Goal: Task Accomplishment & Management: Manage account settings

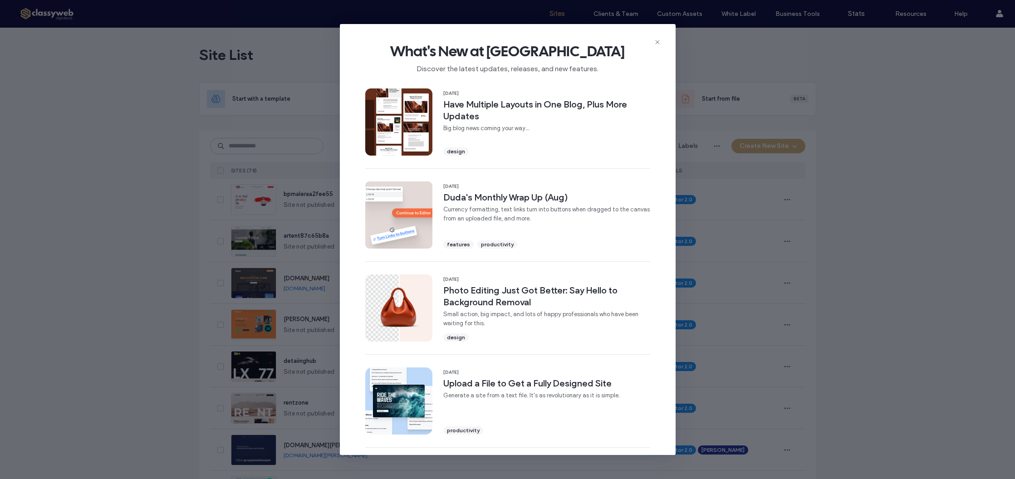
click at [660, 42] on icon at bounding box center [657, 42] width 7 height 7
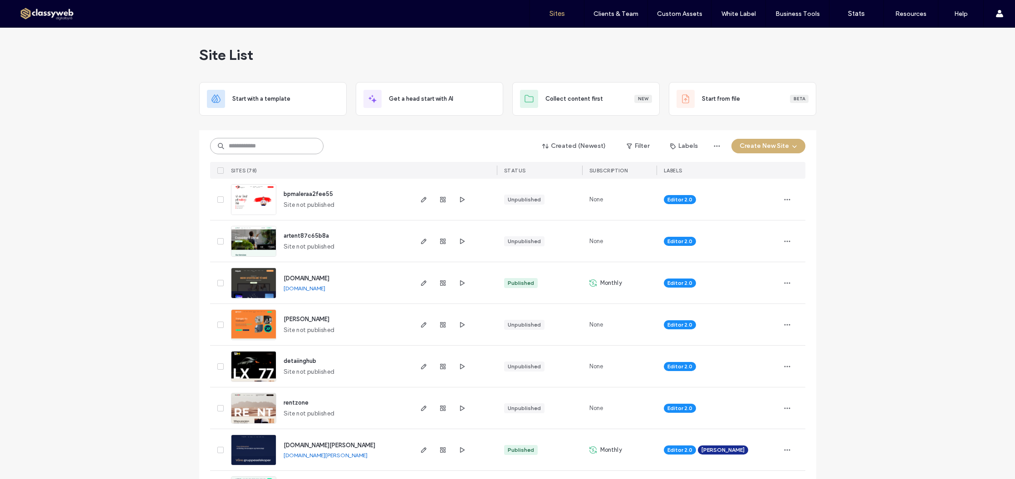
click at [298, 154] on input at bounding box center [266, 146] width 113 height 16
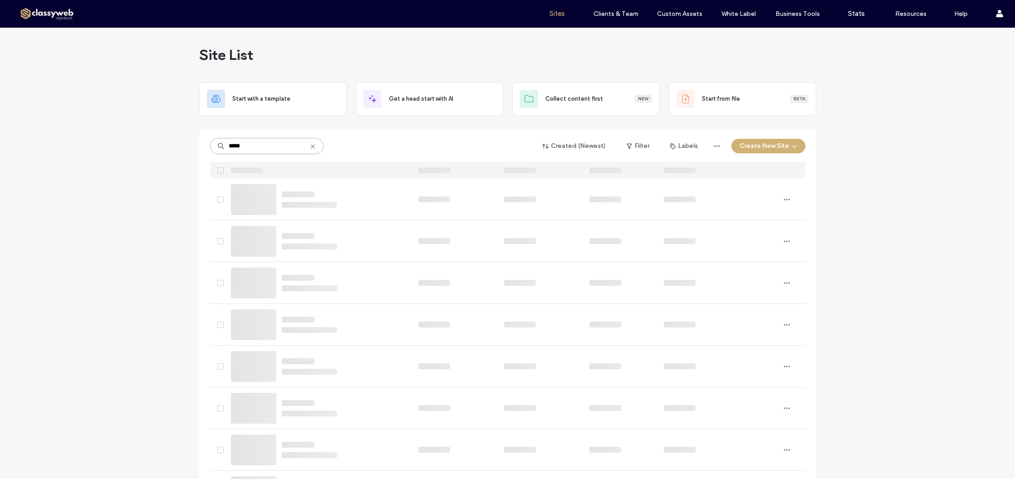
type input "*****"
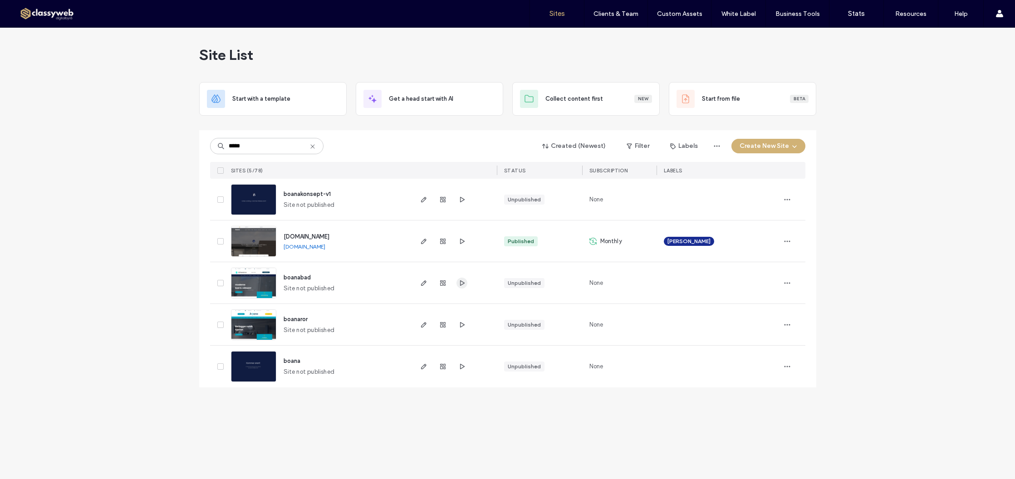
click at [461, 287] on span "button" at bounding box center [462, 283] width 11 height 11
click at [428, 240] on span "button" at bounding box center [423, 241] width 11 height 11
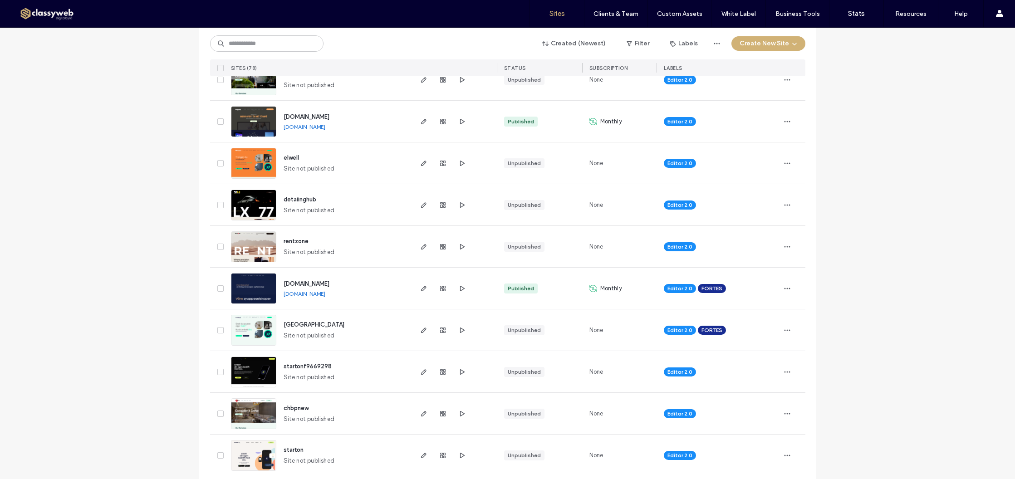
scroll to position [172, 0]
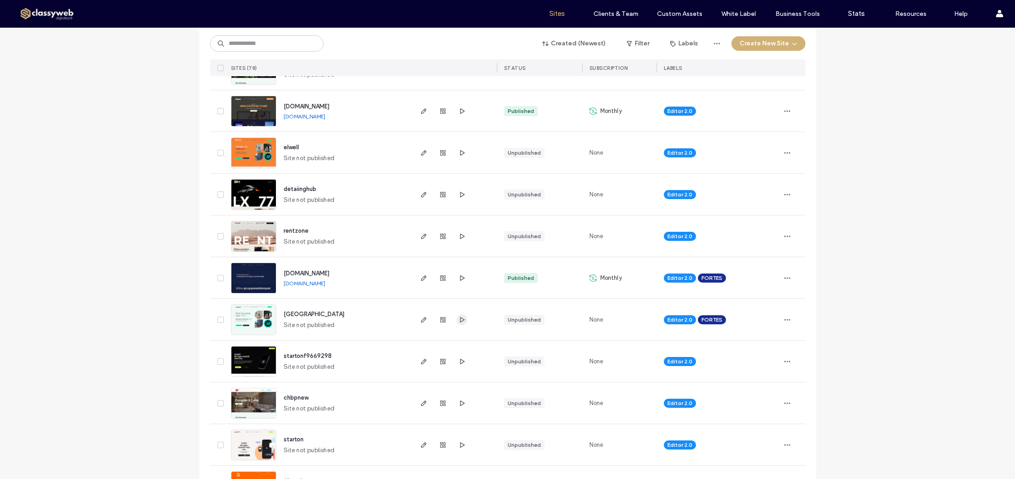
click at [457, 319] on span "button" at bounding box center [462, 320] width 11 height 11
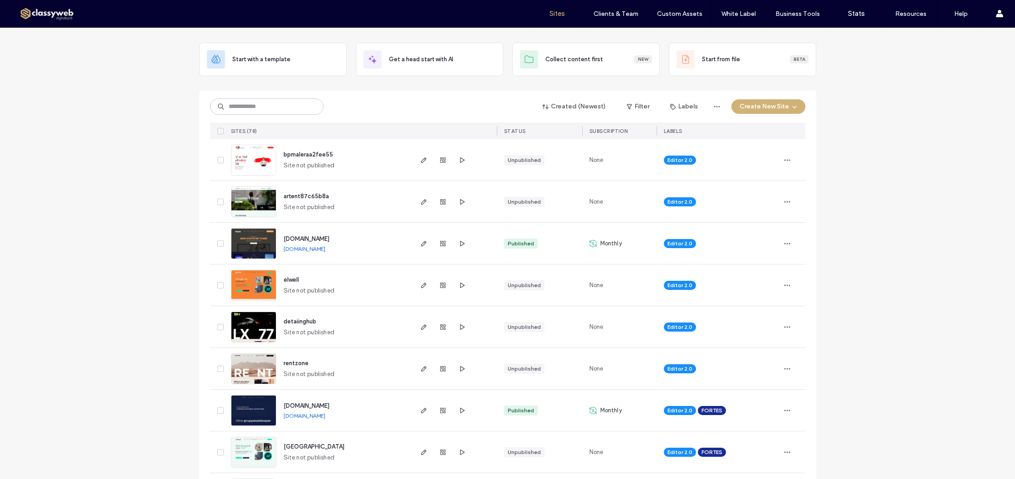
scroll to position [40, 0]
click at [460, 411] on use "button" at bounding box center [462, 409] width 5 height 5
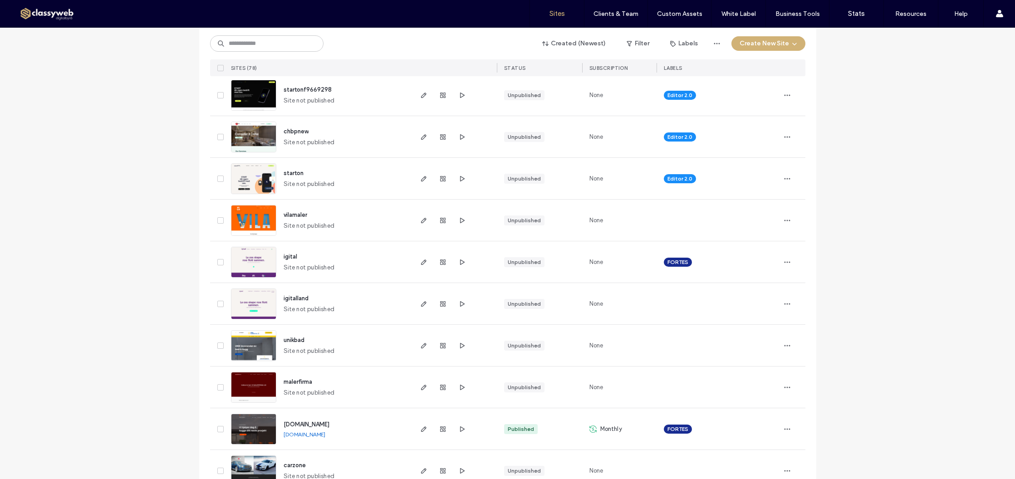
scroll to position [439, 0]
click at [433, 426] on div at bounding box center [442, 428] width 49 height 41
click at [439, 428] on icon "button" at bounding box center [442, 428] width 7 height 7
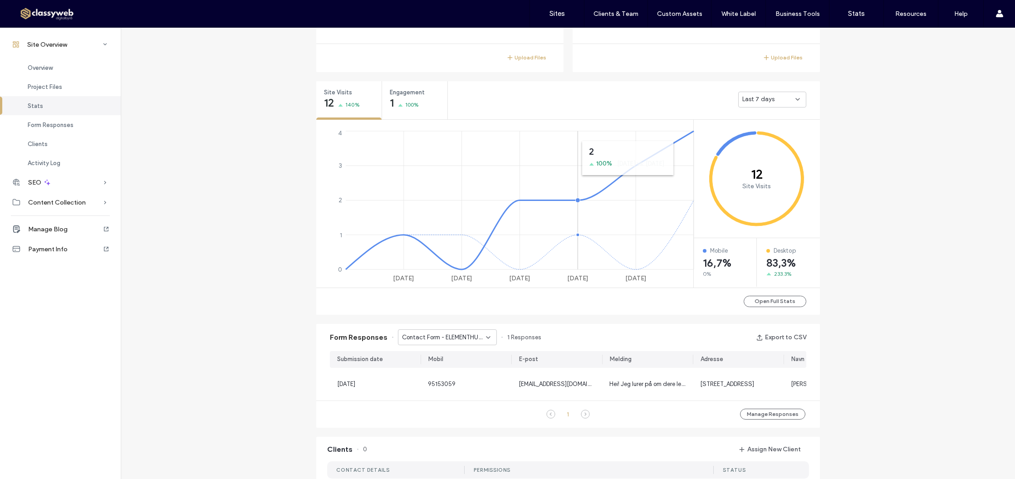
scroll to position [326, 0]
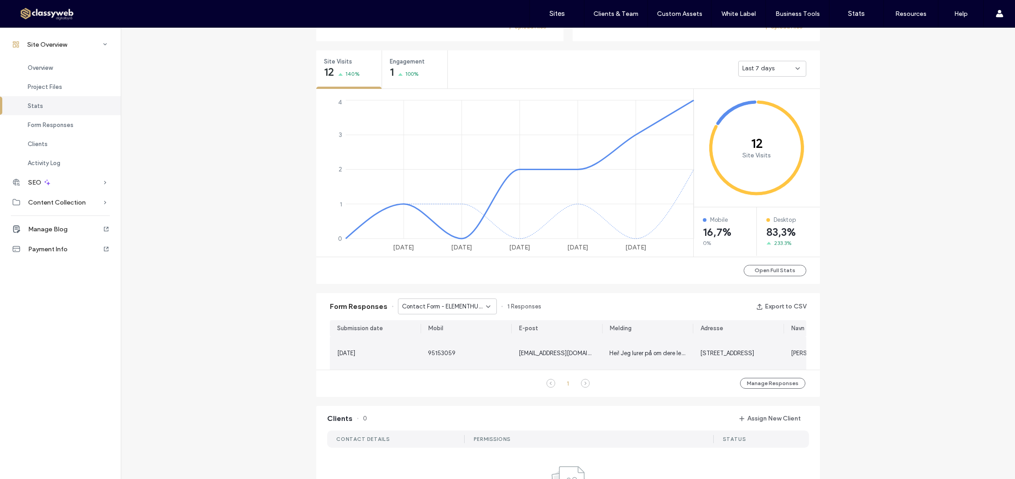
click at [656, 357] on span "Hei! Jeg lurer på om dere leverer hus i elementer, og om det er mulig å få et p…" at bounding box center [889, 353] width 559 height 7
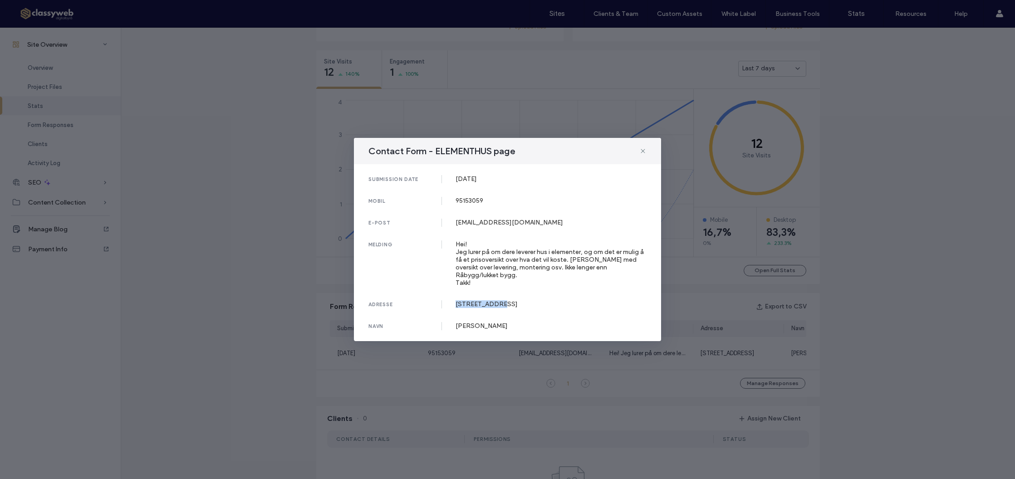
drag, startPoint x: 518, startPoint y: 301, endPoint x: 455, endPoint y: 302, distance: 63.1
click at [454, 302] on div "adresse [STREET_ADDRESS]" at bounding box center [508, 304] width 278 height 8
copy div "[STREET_ADDRESS]"
drag, startPoint x: 498, startPoint y: 310, endPoint x: 517, endPoint y: 317, distance: 20.1
click at [499, 310] on div "submission date [DATE] mobil [PHONE_NUMBER] e-post [EMAIL_ADDRESS][DOMAIN_NAME]…" at bounding box center [507, 252] width 307 height 177
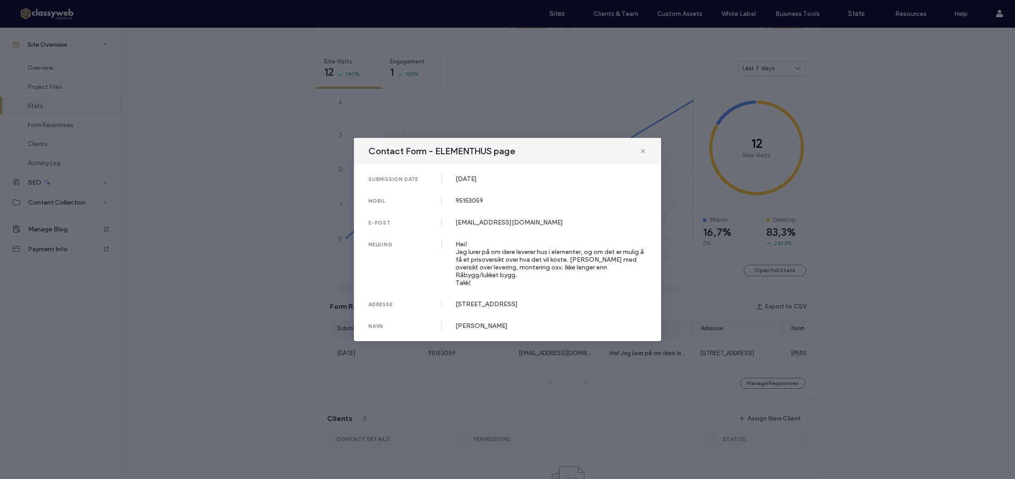
drag, startPoint x: 520, startPoint y: 323, endPoint x: 449, endPoint y: 325, distance: 70.8
click at [449, 325] on div "navn [PERSON_NAME]" at bounding box center [508, 326] width 278 height 8
copy div "[PERSON_NAME]"
click at [639, 154] on div "Contact Form - ELEMENTHUS page" at bounding box center [507, 151] width 307 height 26
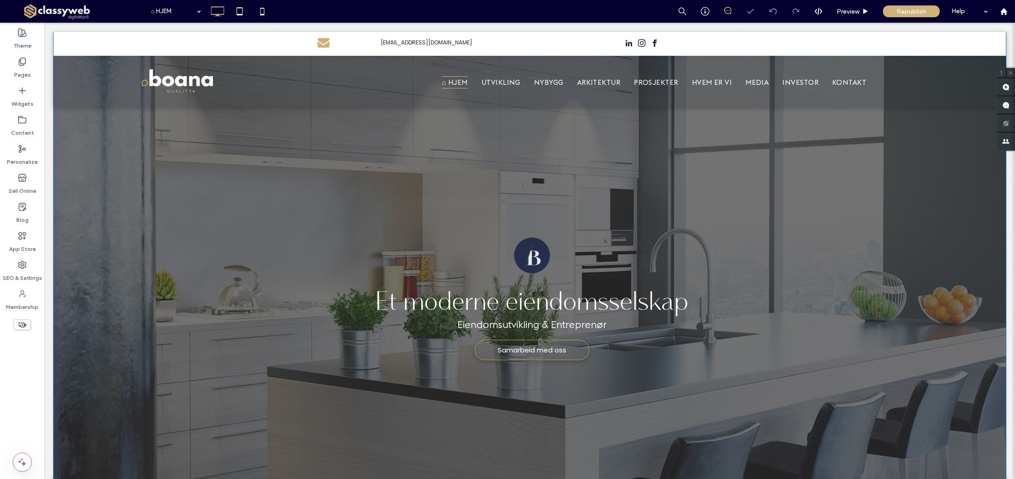
scroll to position [20, 0]
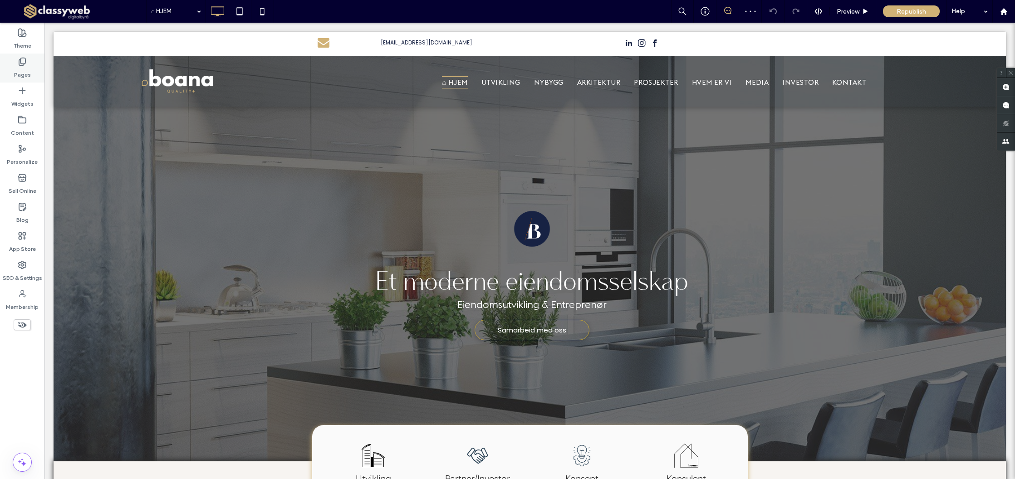
click at [23, 73] on label "Pages" at bounding box center [22, 72] width 17 height 13
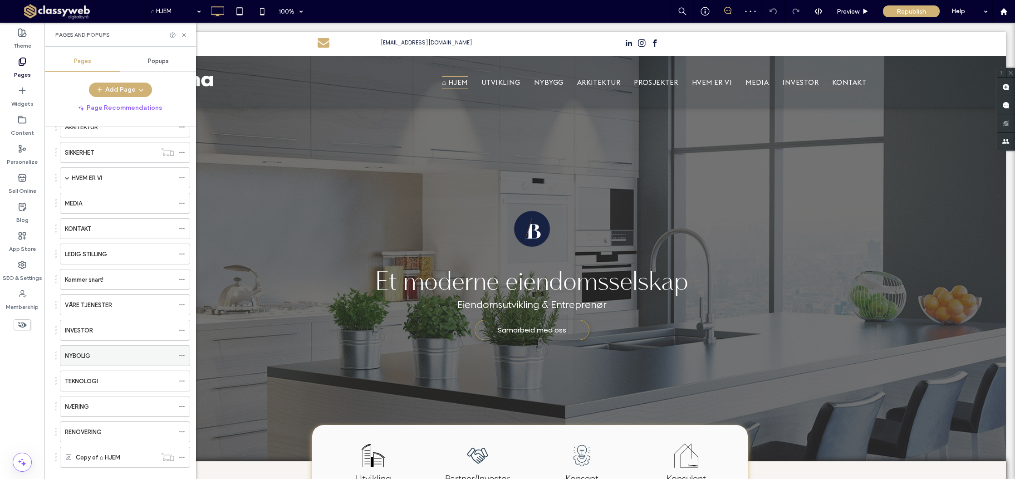
scroll to position [158, 0]
click at [121, 352] on div "NYBOLIG" at bounding box center [119, 350] width 109 height 10
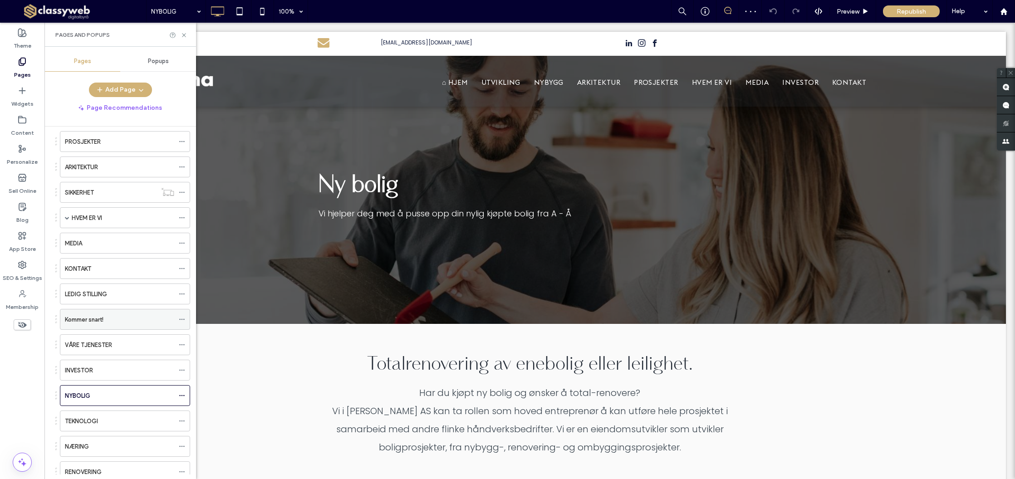
scroll to position [111, 0]
click at [68, 220] on span at bounding box center [67, 219] width 5 height 5
click at [103, 239] on label "ARTENT AS" at bounding box center [96, 241] width 30 height 16
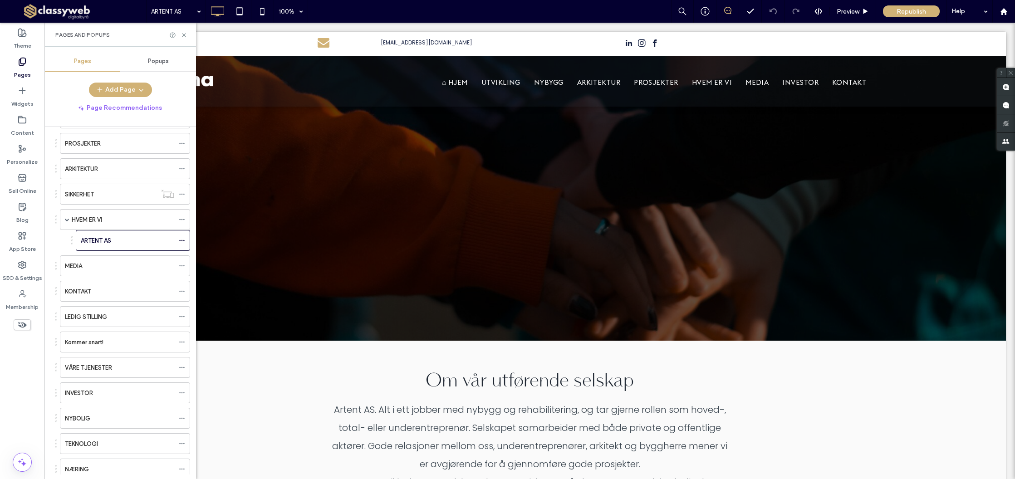
scroll to position [0, 0]
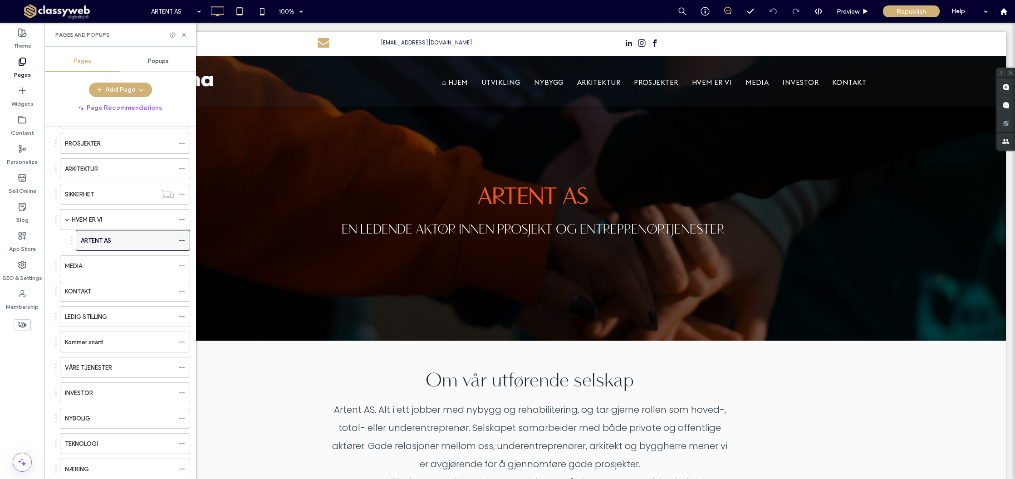
click at [179, 242] on icon at bounding box center [182, 240] width 6 height 6
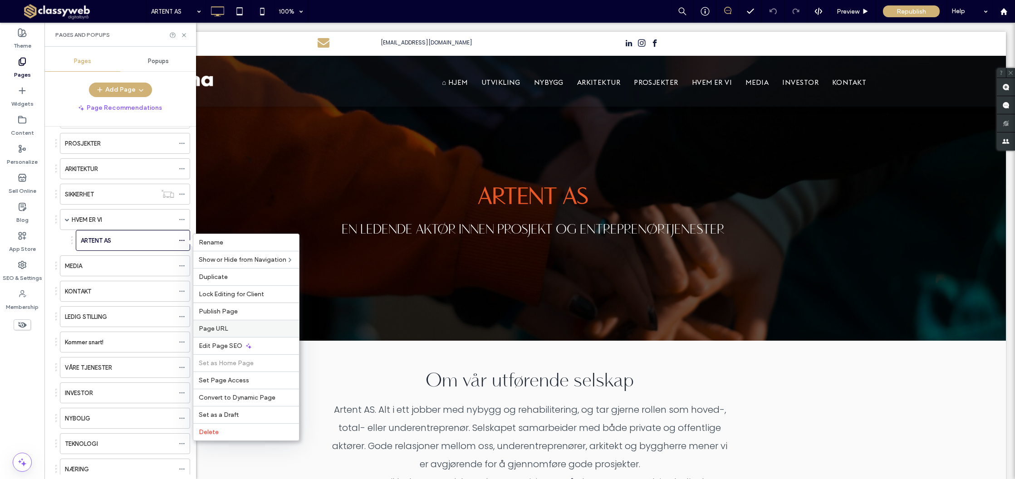
click at [245, 327] on label "Page URL" at bounding box center [246, 329] width 95 height 8
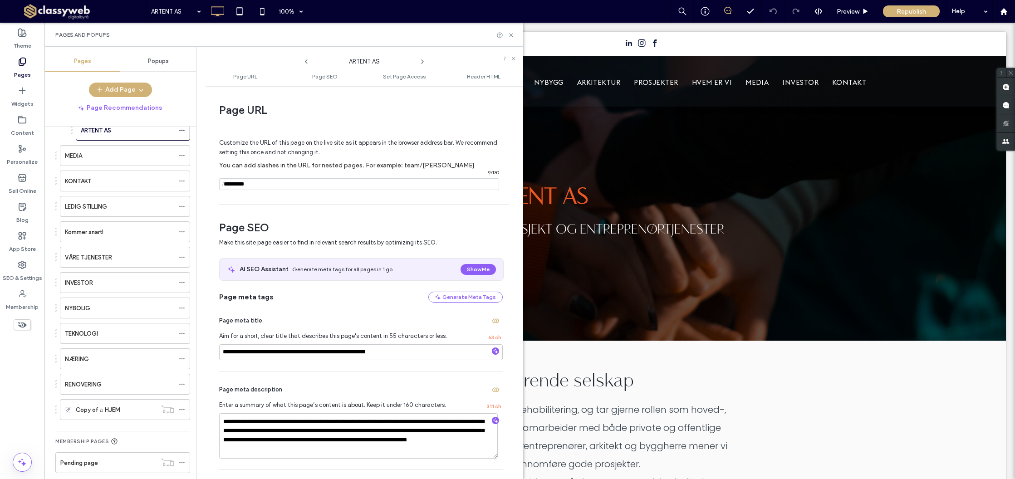
scroll to position [170, 0]
